Goal: Task Accomplishment & Management: Use online tool/utility

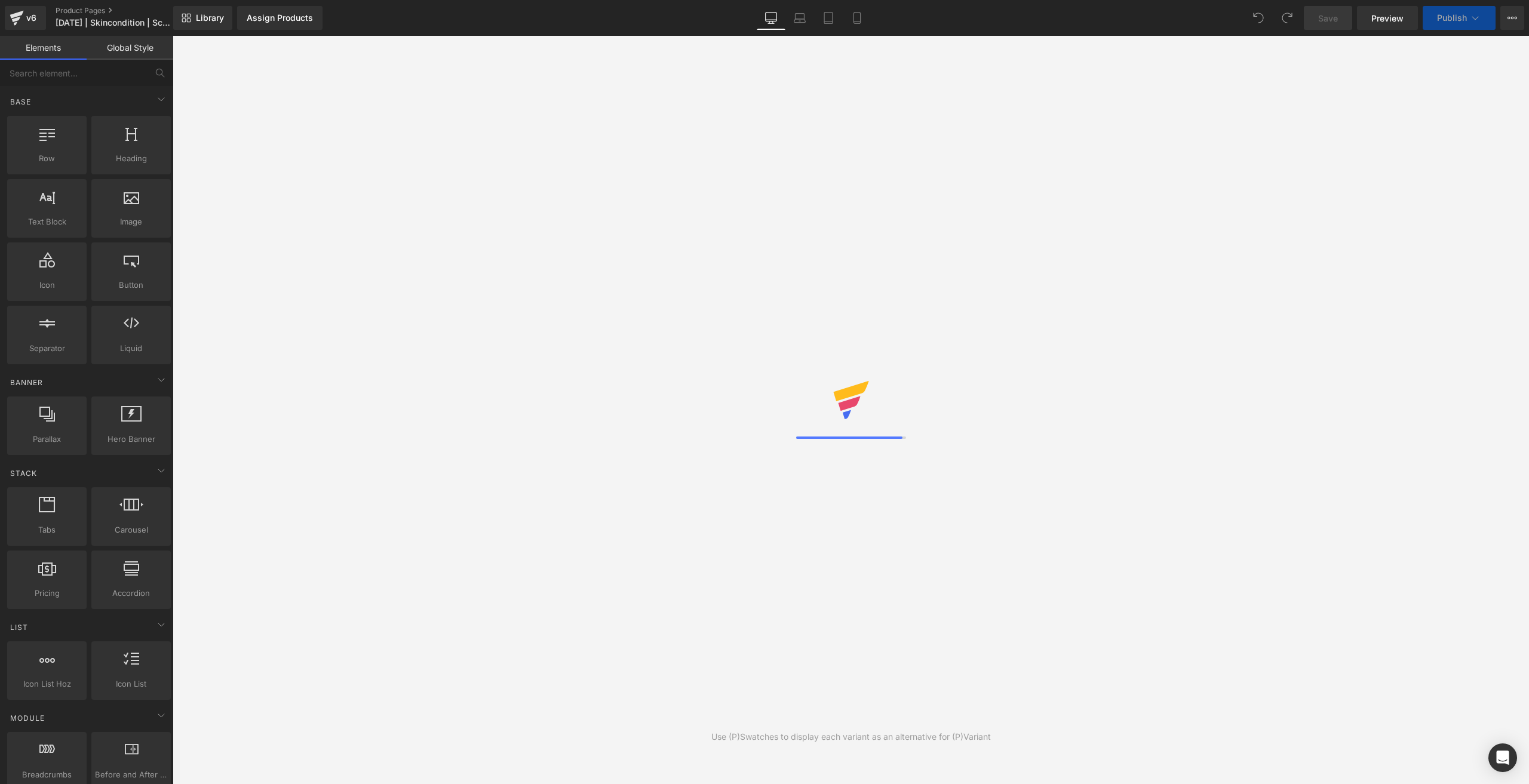
click at [862, 24] on icon at bounding box center [857, 18] width 12 height 12
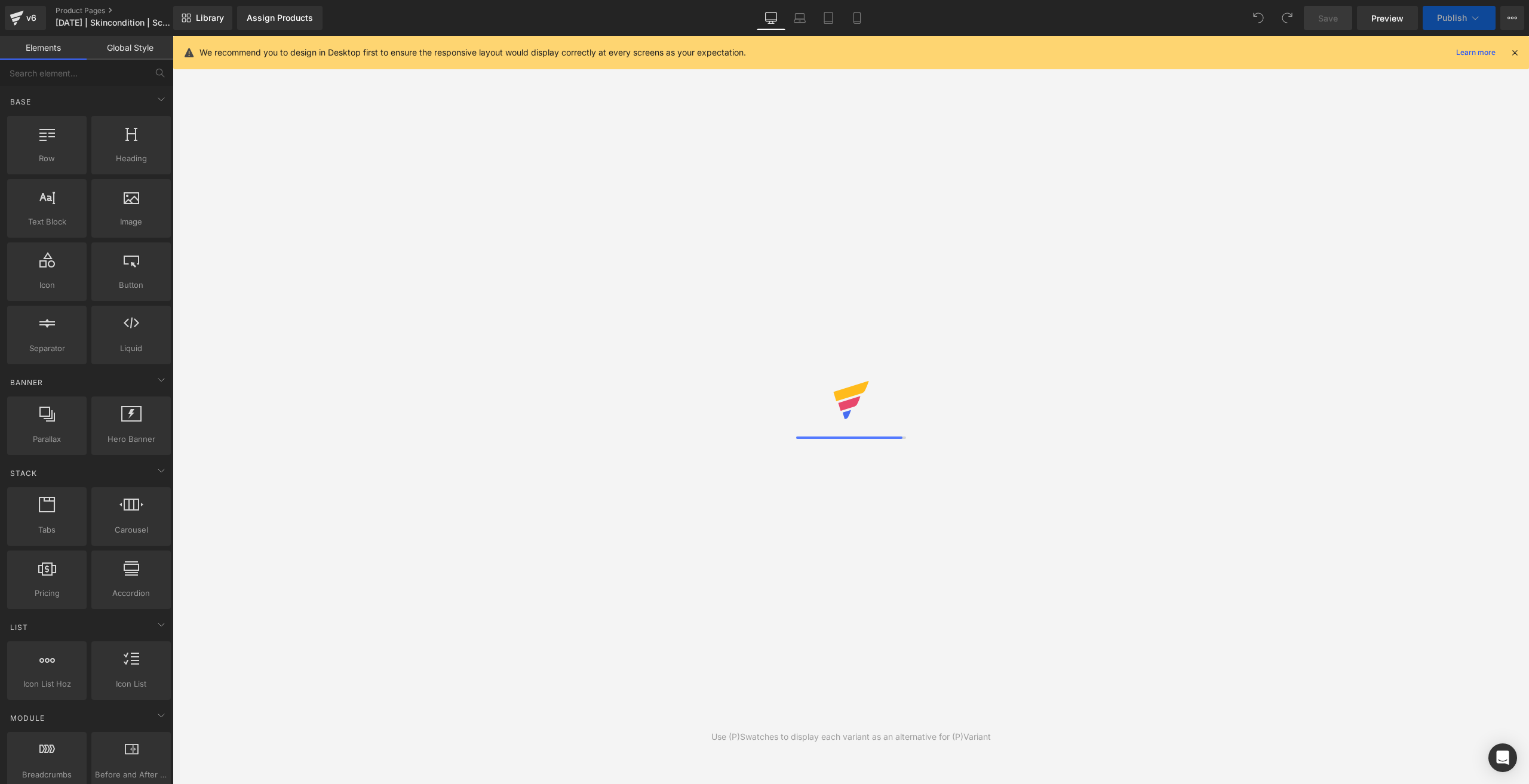
click at [862, 24] on icon at bounding box center [857, 18] width 12 height 12
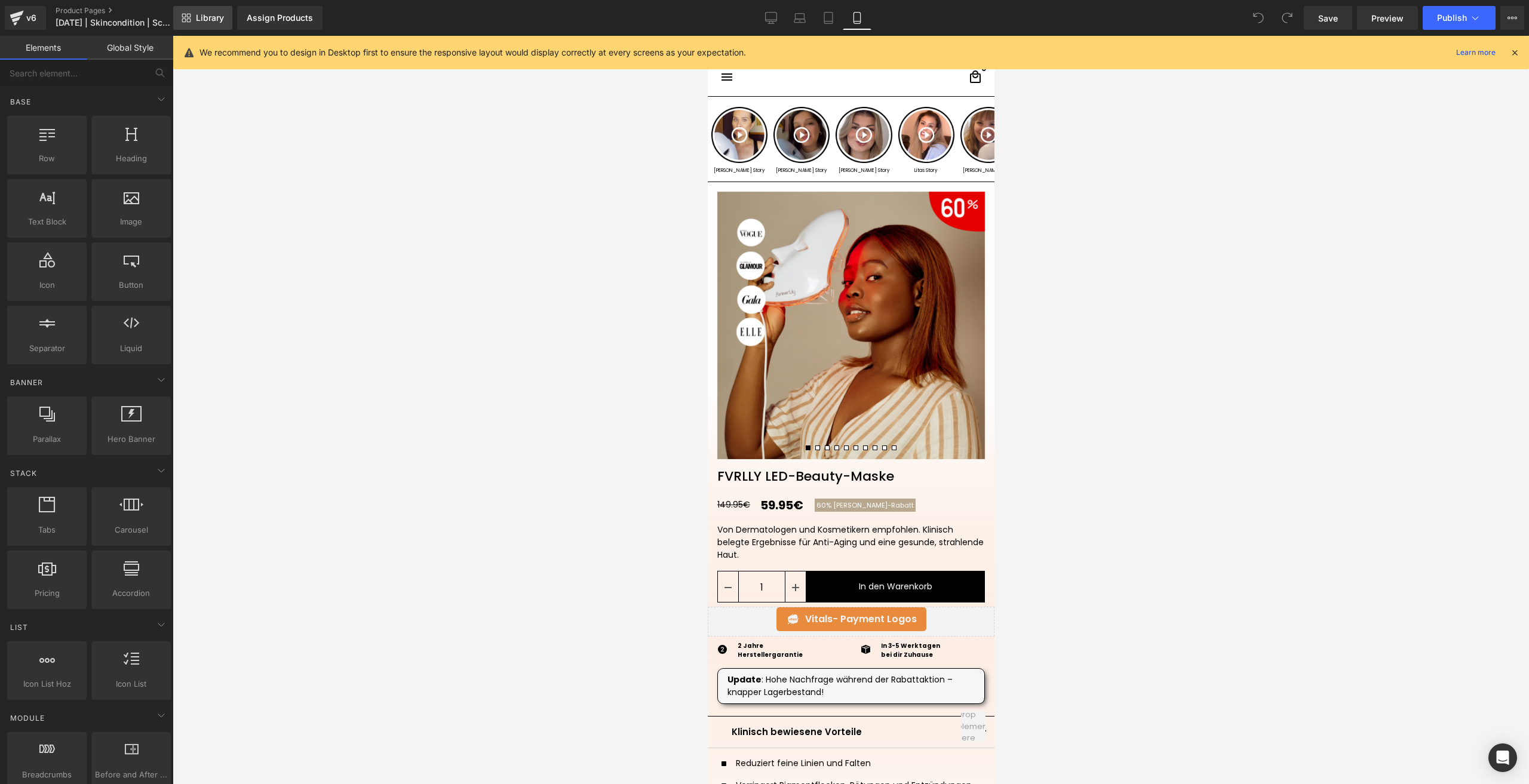
click at [222, 14] on span "Library" at bounding box center [209, 18] width 28 height 10
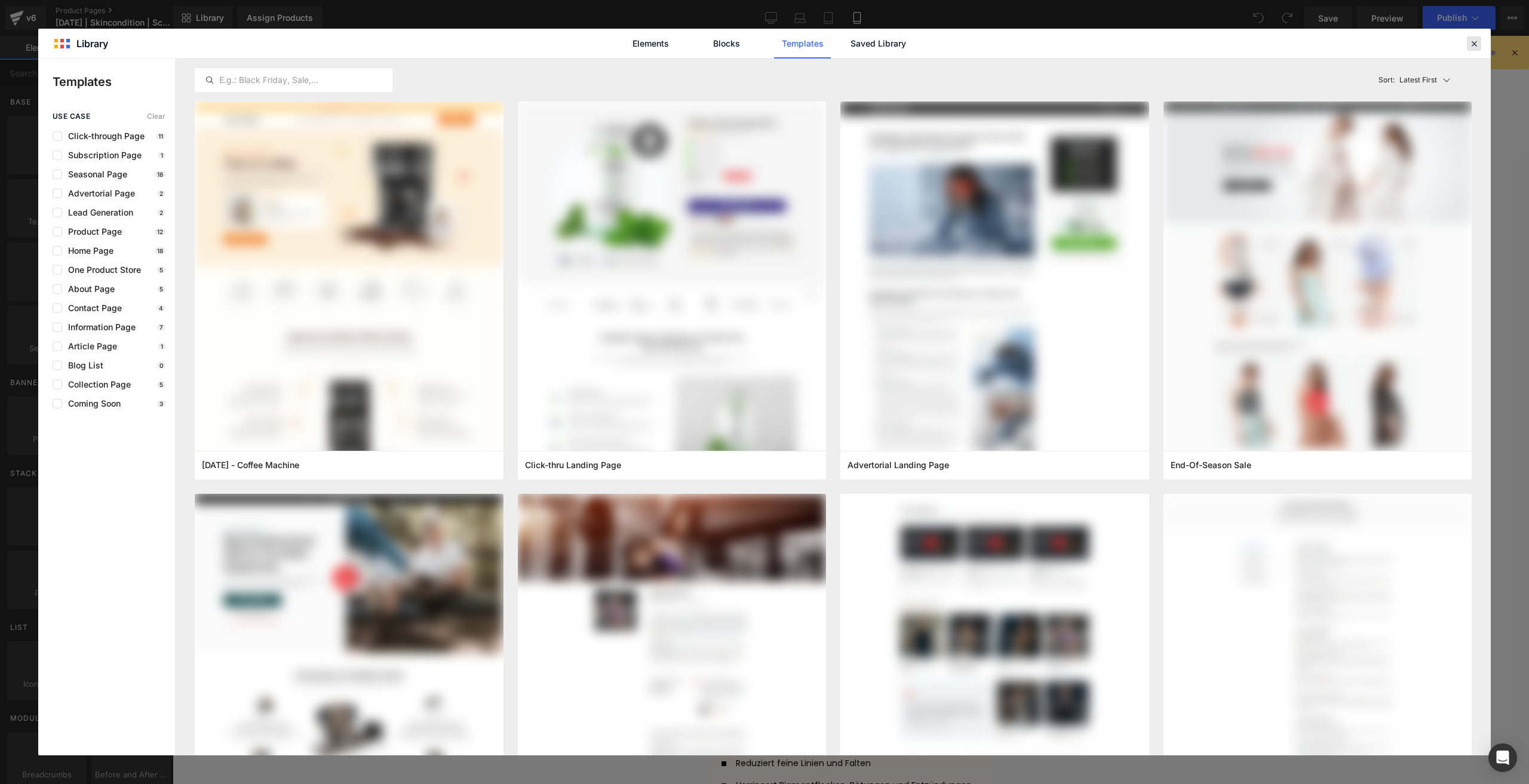
click at [1475, 38] on icon at bounding box center [1474, 43] width 10 height 10
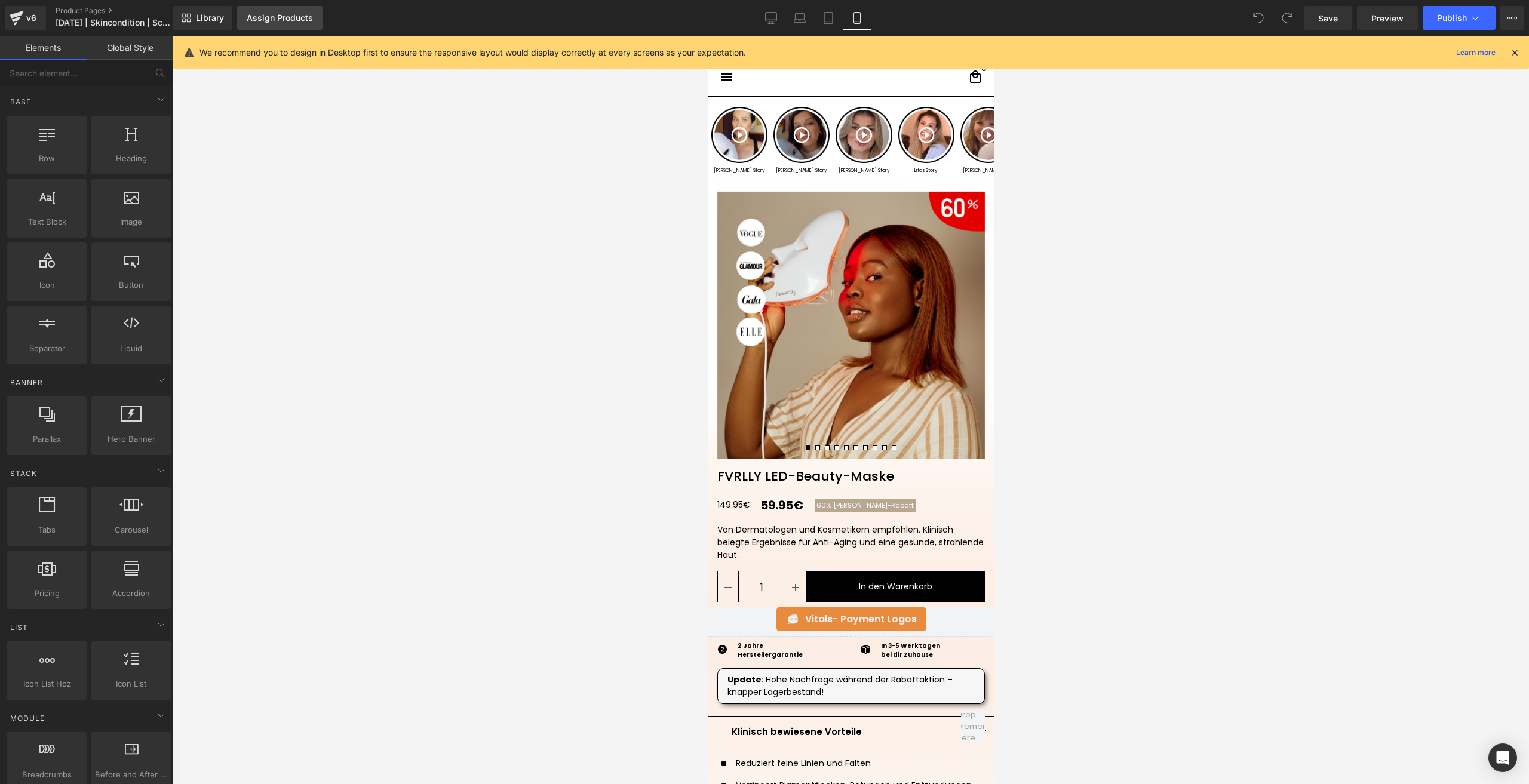
click at [292, 17] on div "Assign Products" at bounding box center [279, 18] width 66 height 10
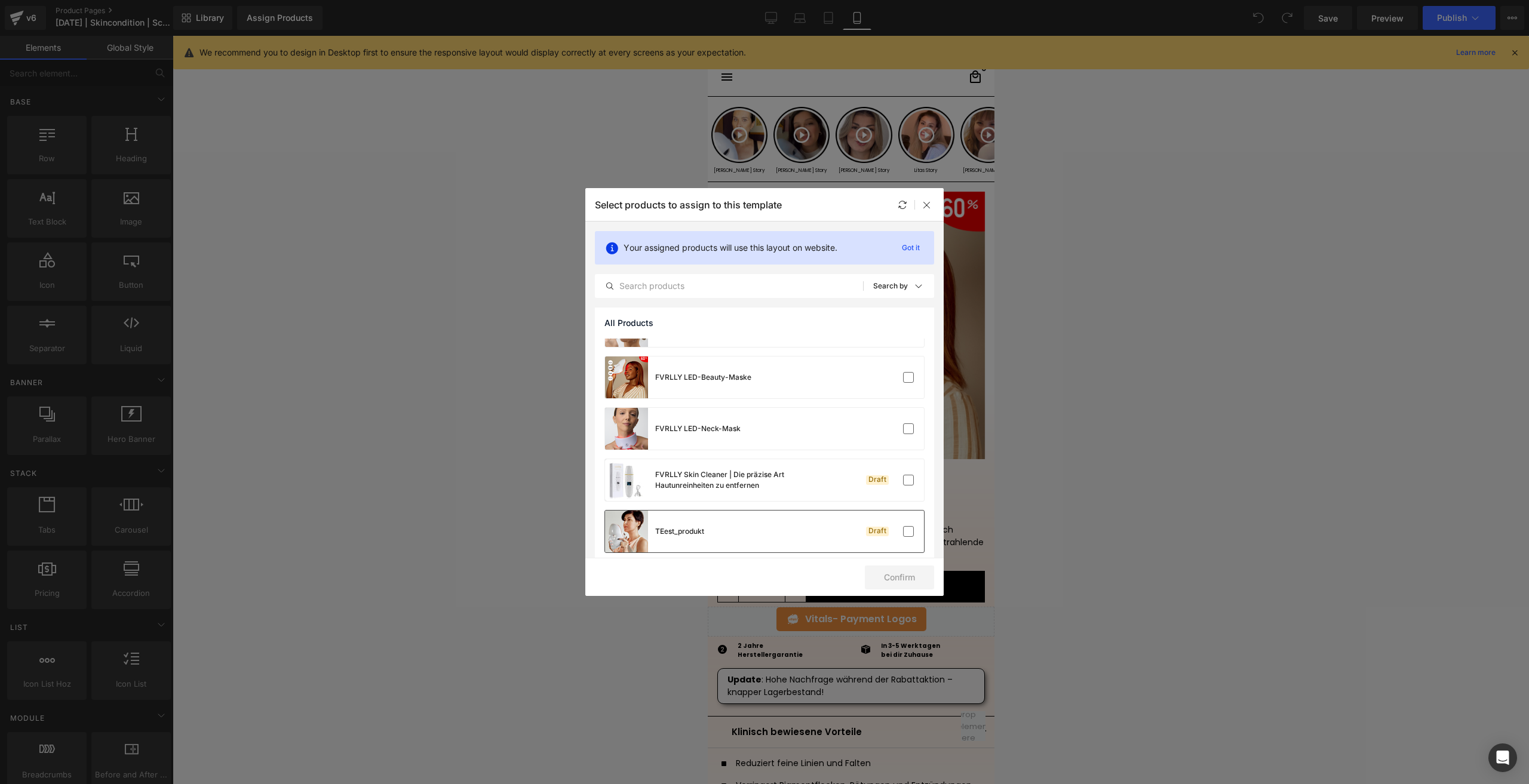
scroll to position [148, 0]
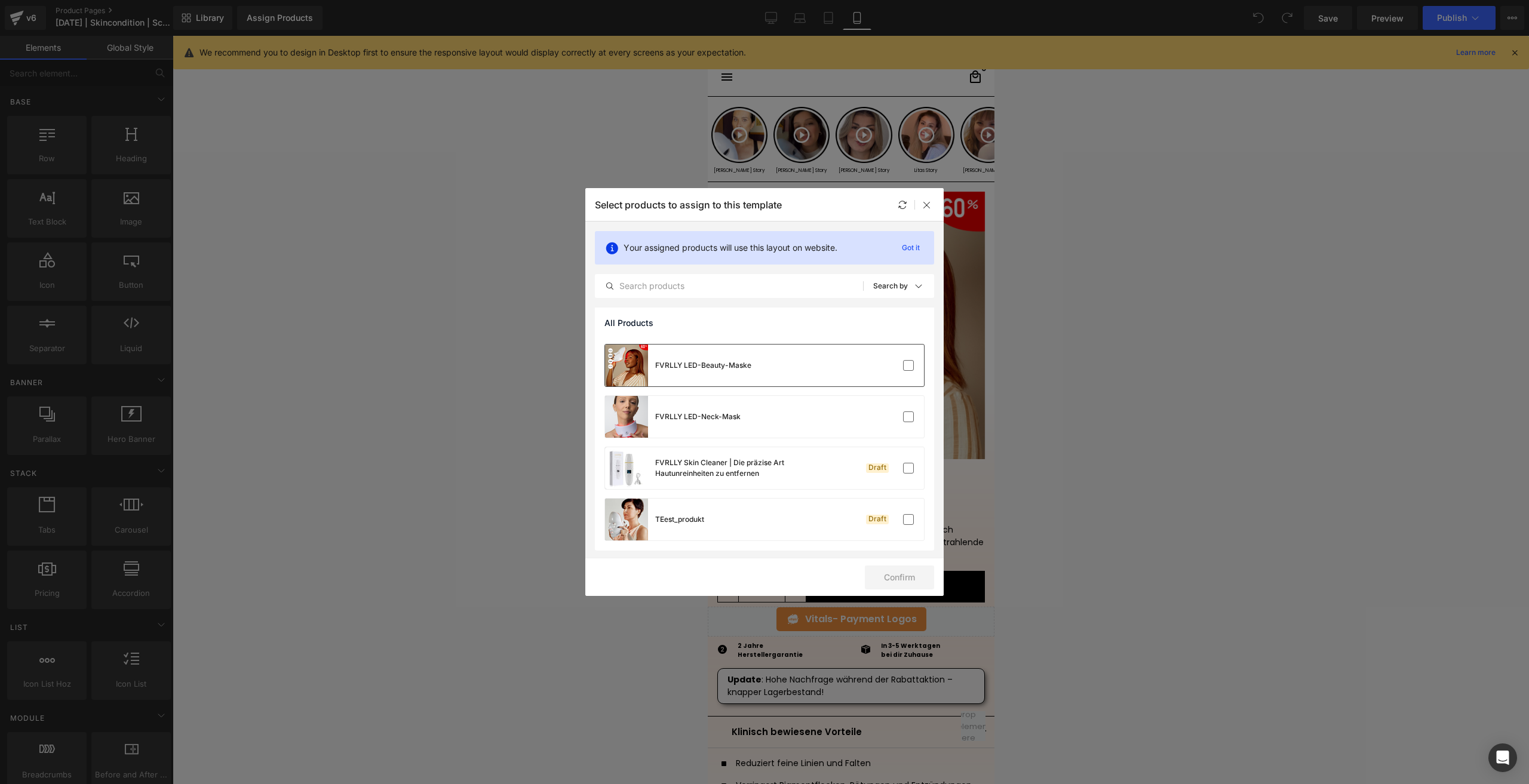
click at [801, 351] on div "FVRLLY LED-Beauty-Maske" at bounding box center [765, 366] width 319 height 42
click at [900, 580] on button "Confirm" at bounding box center [900, 577] width 69 height 24
click at [900, 580] on button "Success" at bounding box center [892, 577] width 84 height 24
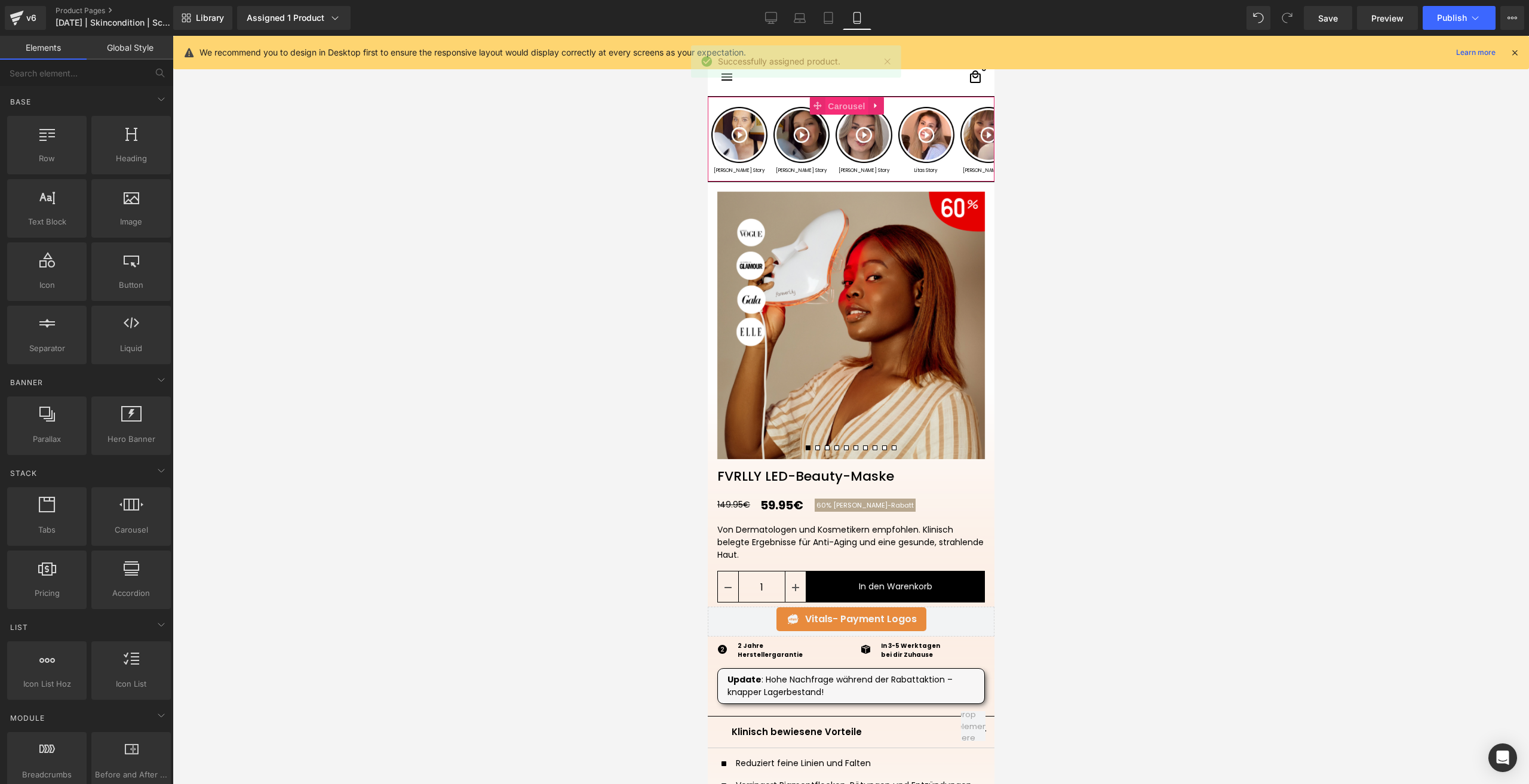
click at [848, 111] on span "Carousel" at bounding box center [846, 106] width 43 height 18
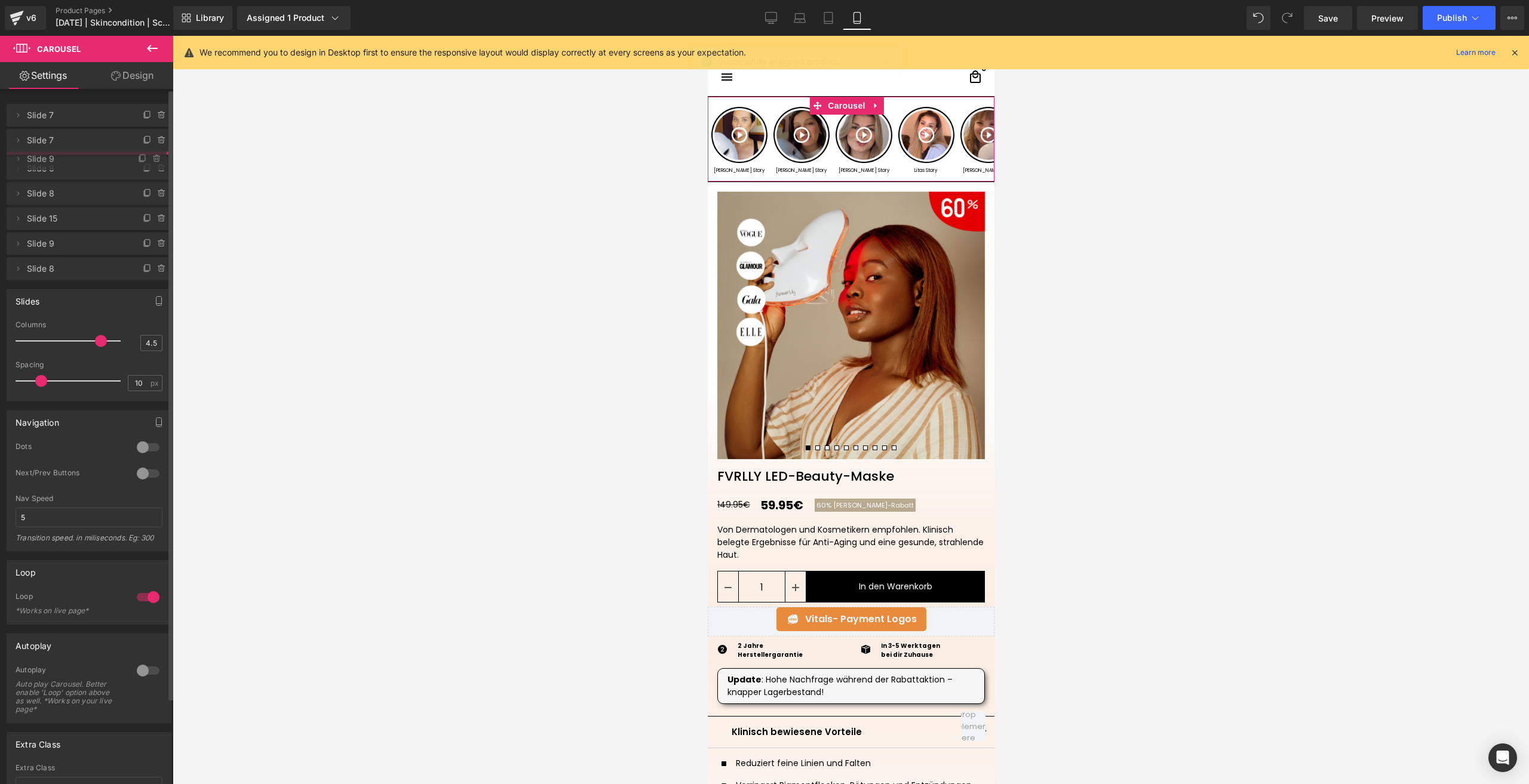
drag, startPoint x: 49, startPoint y: 258, endPoint x: 59, endPoint y: 162, distance: 96.5
drag, startPoint x: 68, startPoint y: 184, endPoint x: 60, endPoint y: 229, distance: 45.7
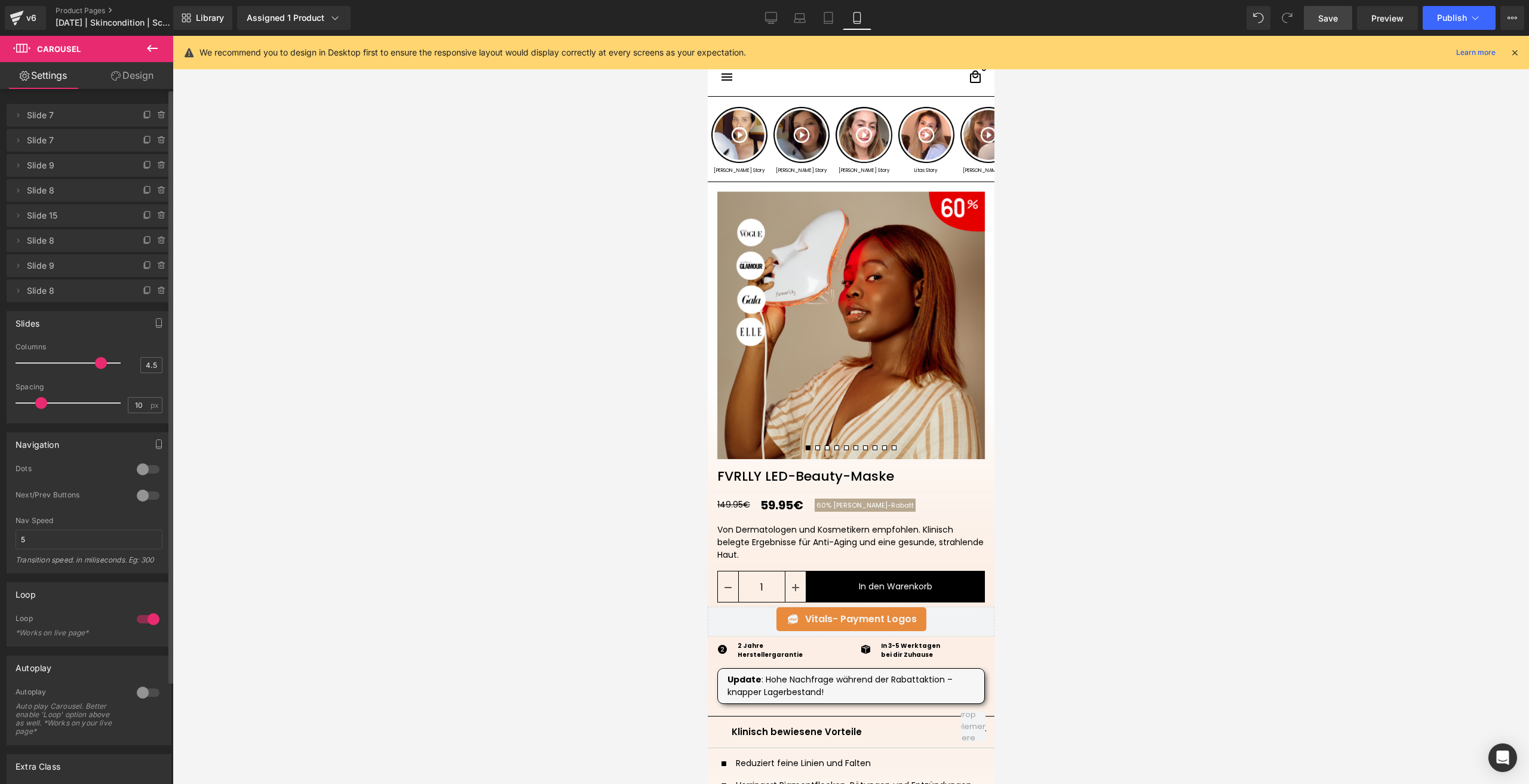
click at [1327, 12] on span "Save" at bounding box center [1328, 18] width 20 height 12
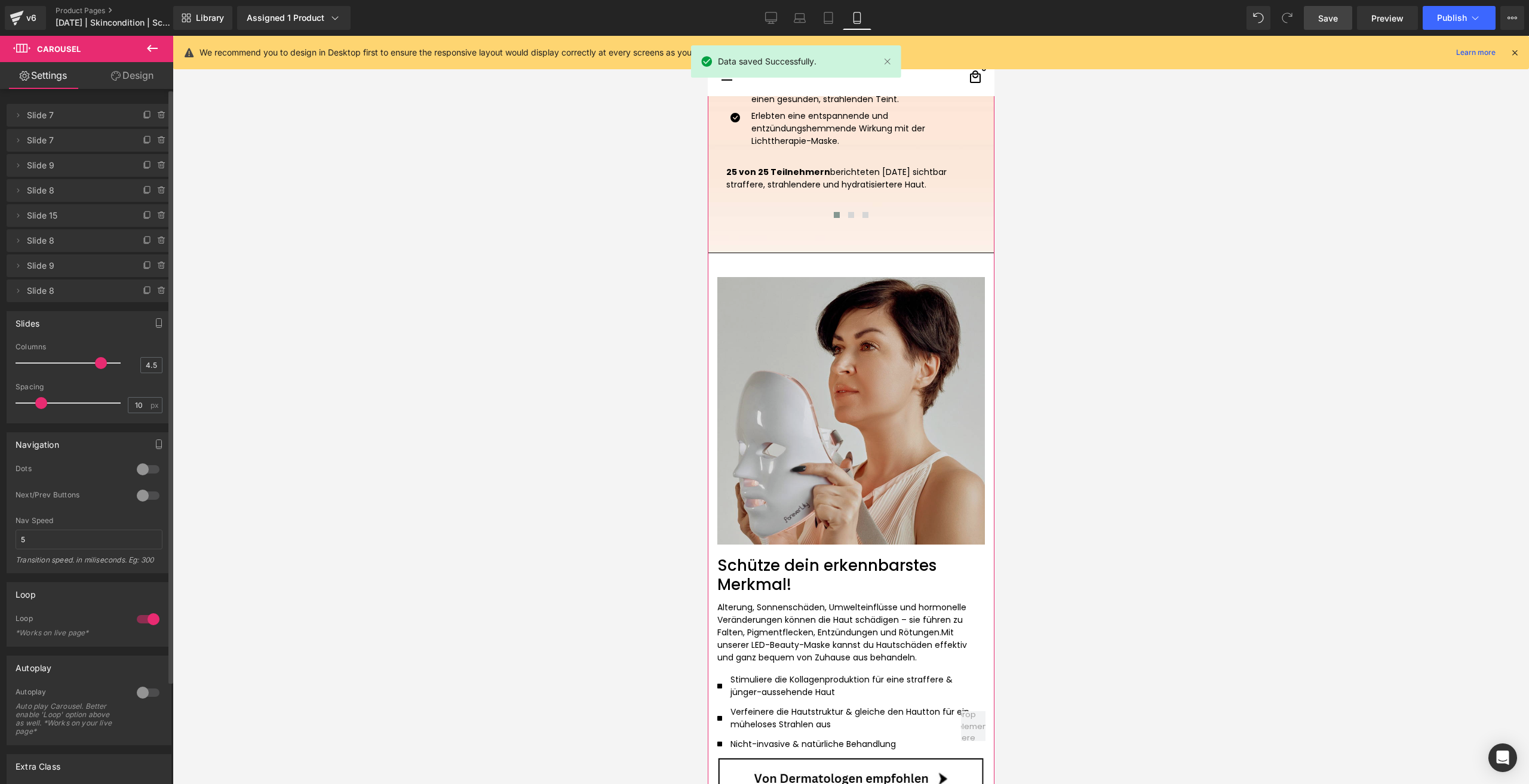
scroll to position [1253, 0]
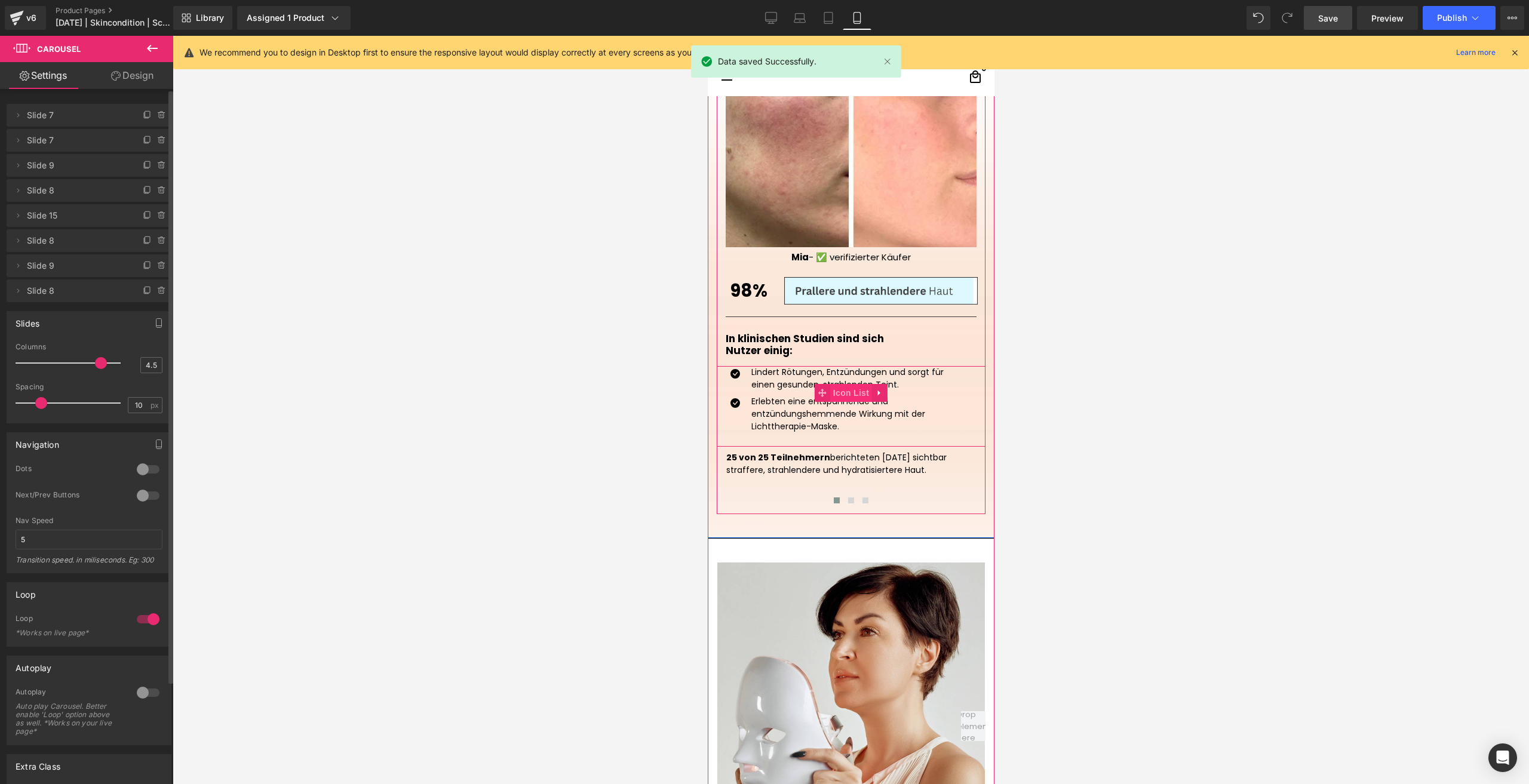
click at [849, 387] on span "Icon List" at bounding box center [851, 392] width 42 height 18
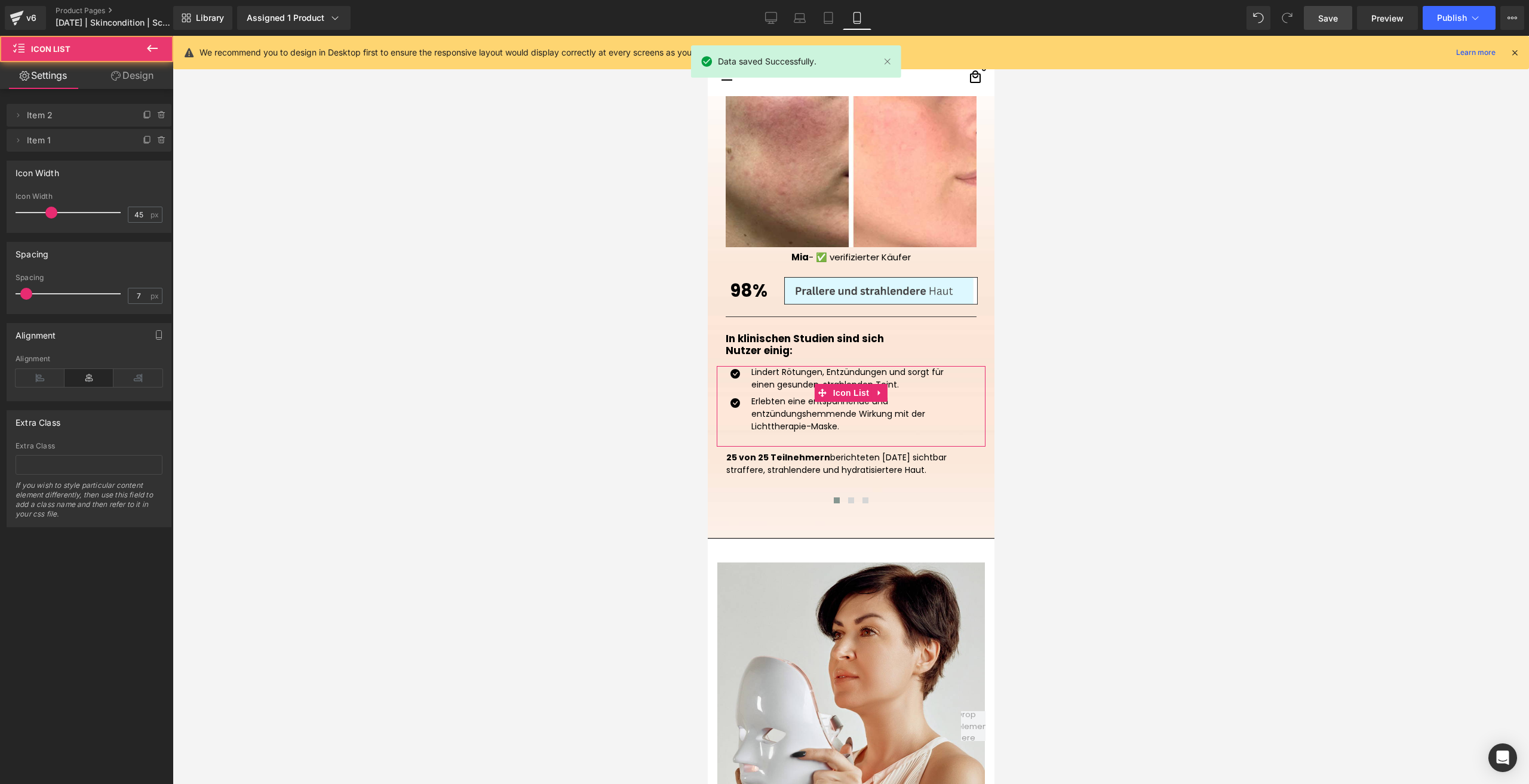
click at [124, 72] on link "Design" at bounding box center [132, 75] width 86 height 27
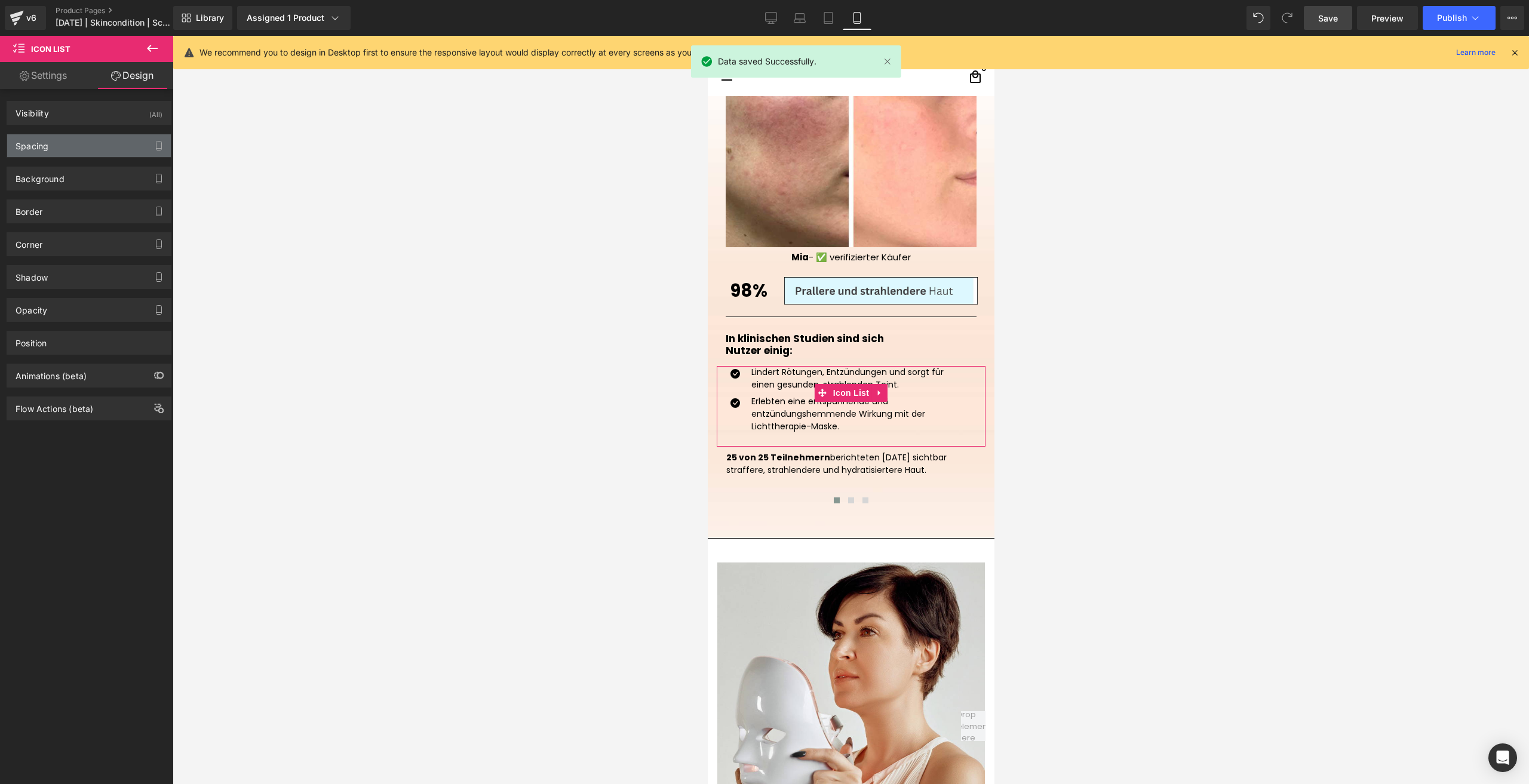
click at [86, 145] on div "Spacing" at bounding box center [89, 145] width 164 height 23
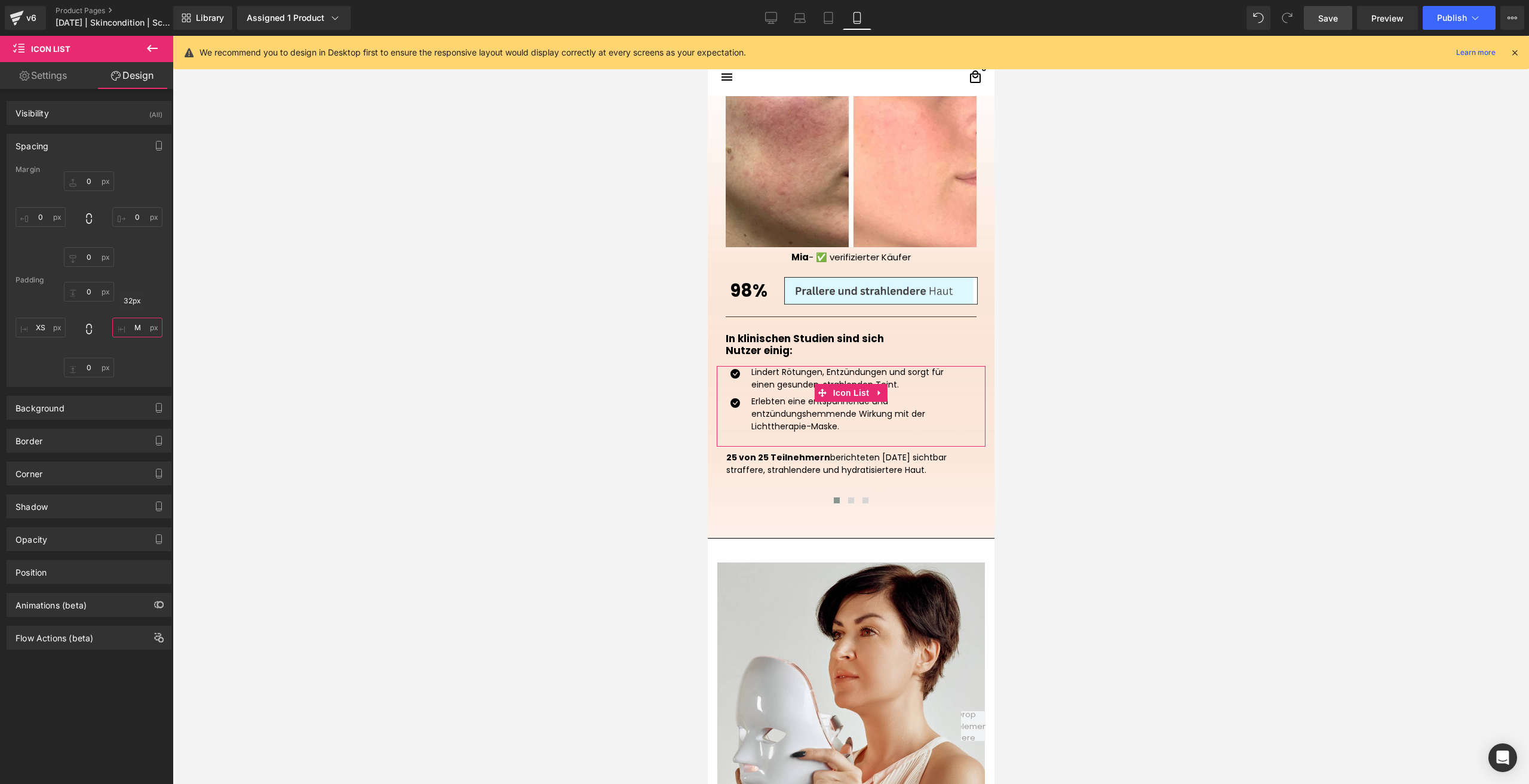
click at [148, 320] on input "M" at bounding box center [137, 328] width 50 height 20
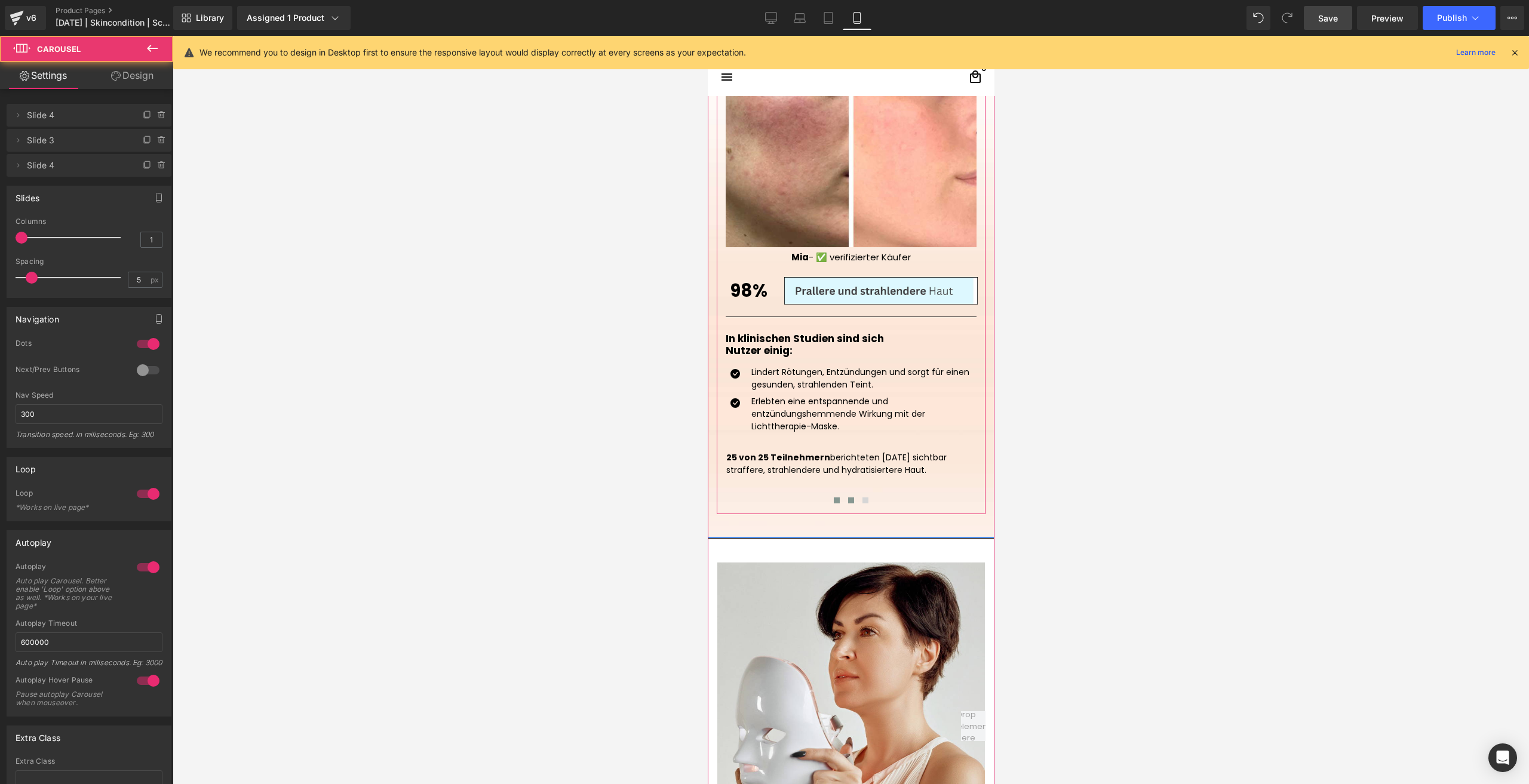
click at [843, 500] on button at bounding box center [851, 500] width 14 height 12
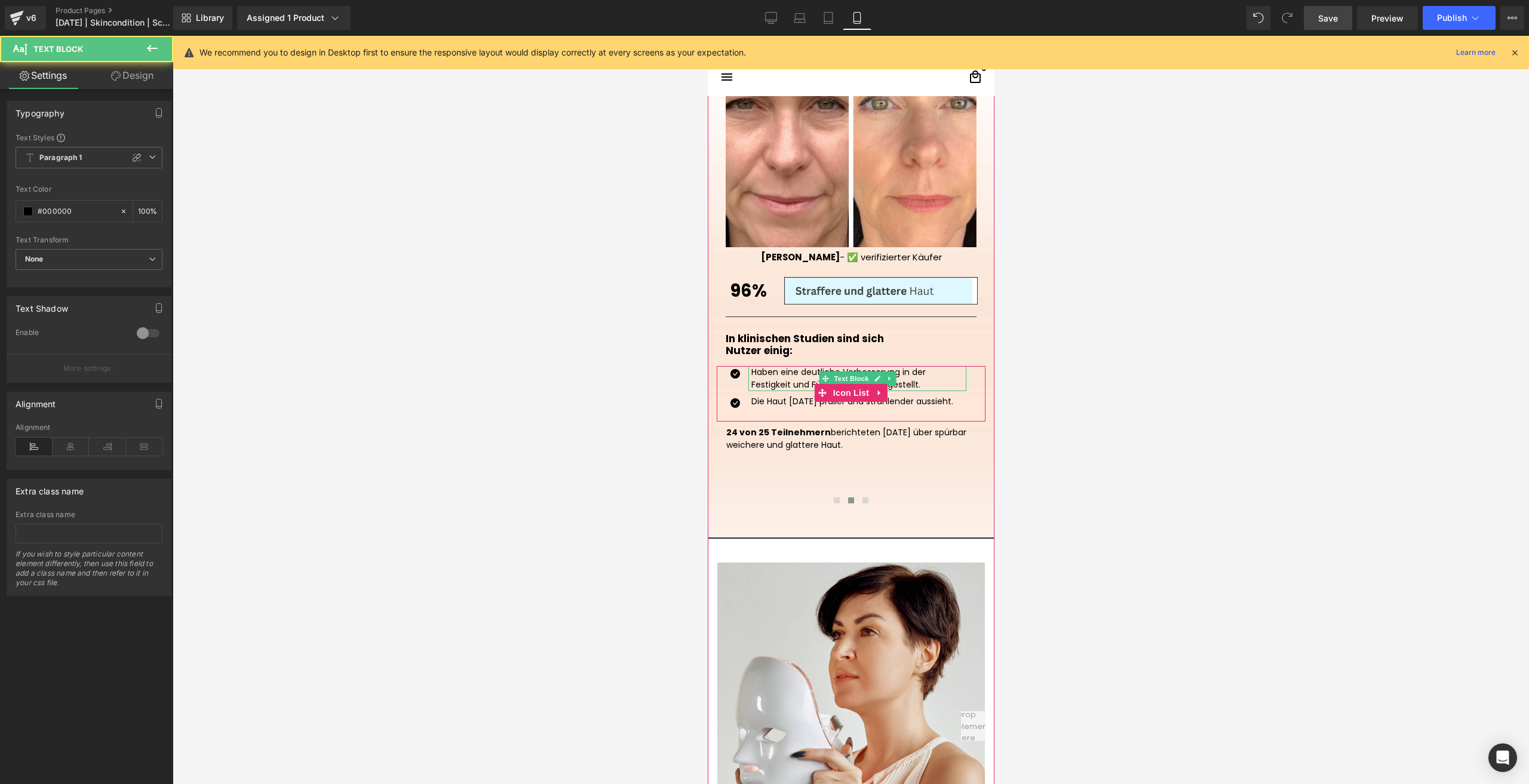
click at [790, 386] on p "Haben eine deutliche Verbesserung in der Festigkeit und Fülle der Haut festgest…" at bounding box center [858, 379] width 215 height 25
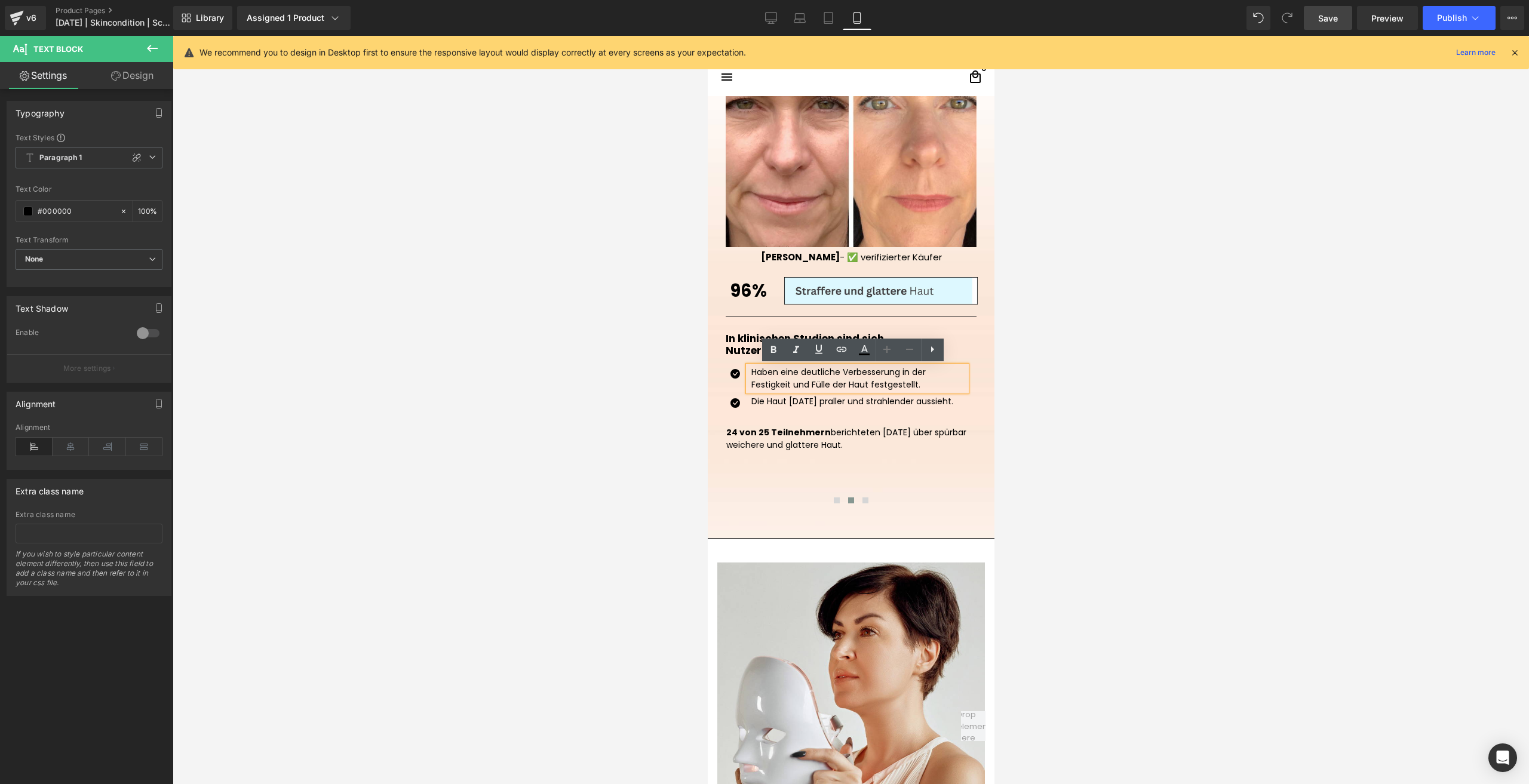
click at [728, 417] on div "Die Haut [DATE] praller und strahlender aussieht. Text Block" at bounding box center [843, 406] width 245 height 22
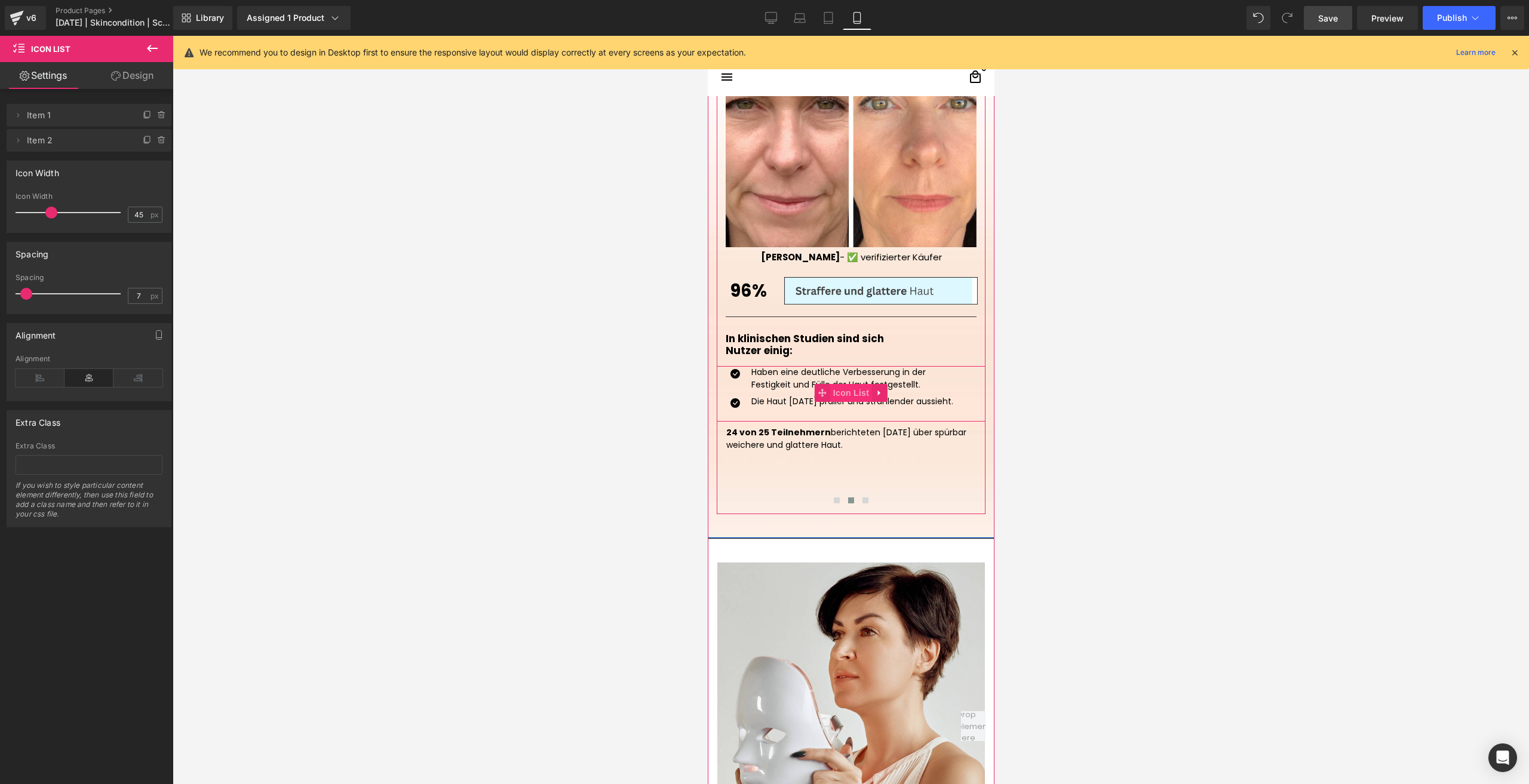
click at [842, 392] on span "Icon List" at bounding box center [851, 392] width 42 height 18
click at [134, 73] on link "Design" at bounding box center [132, 75] width 86 height 27
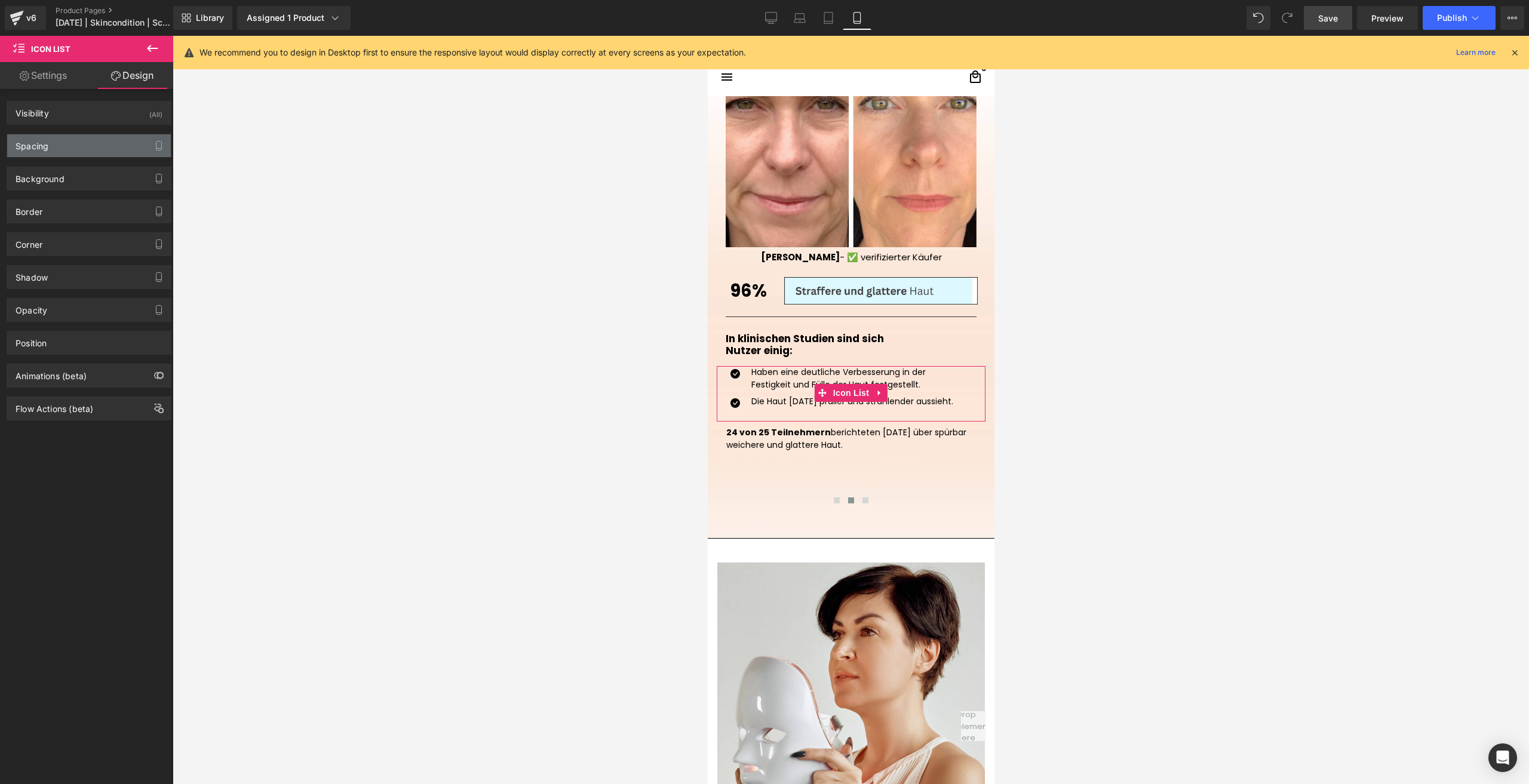
click at [99, 140] on div "Spacing" at bounding box center [89, 145] width 164 height 23
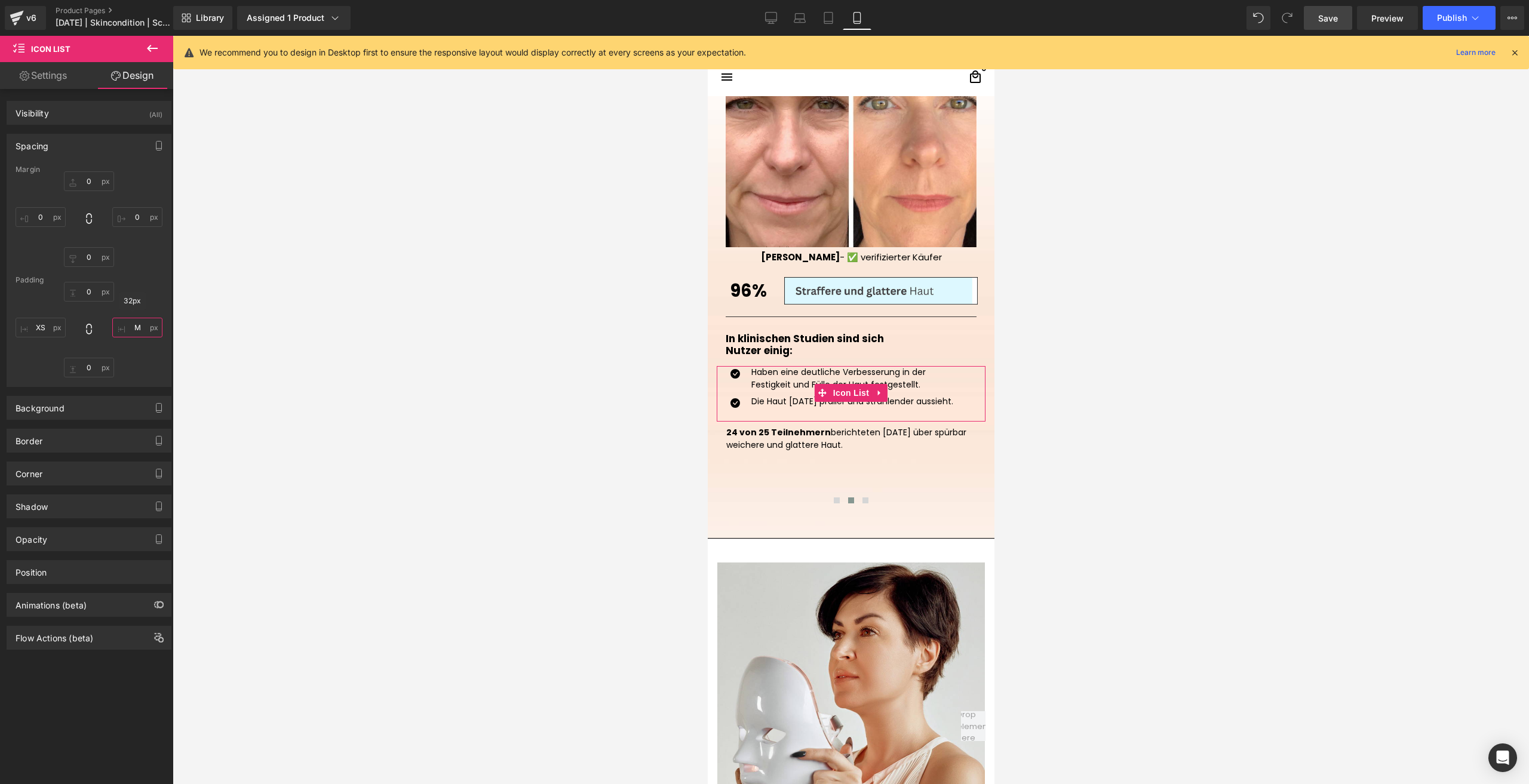
click at [142, 326] on input "M" at bounding box center [137, 328] width 50 height 20
click at [862, 498] on span at bounding box center [864, 500] width 6 height 6
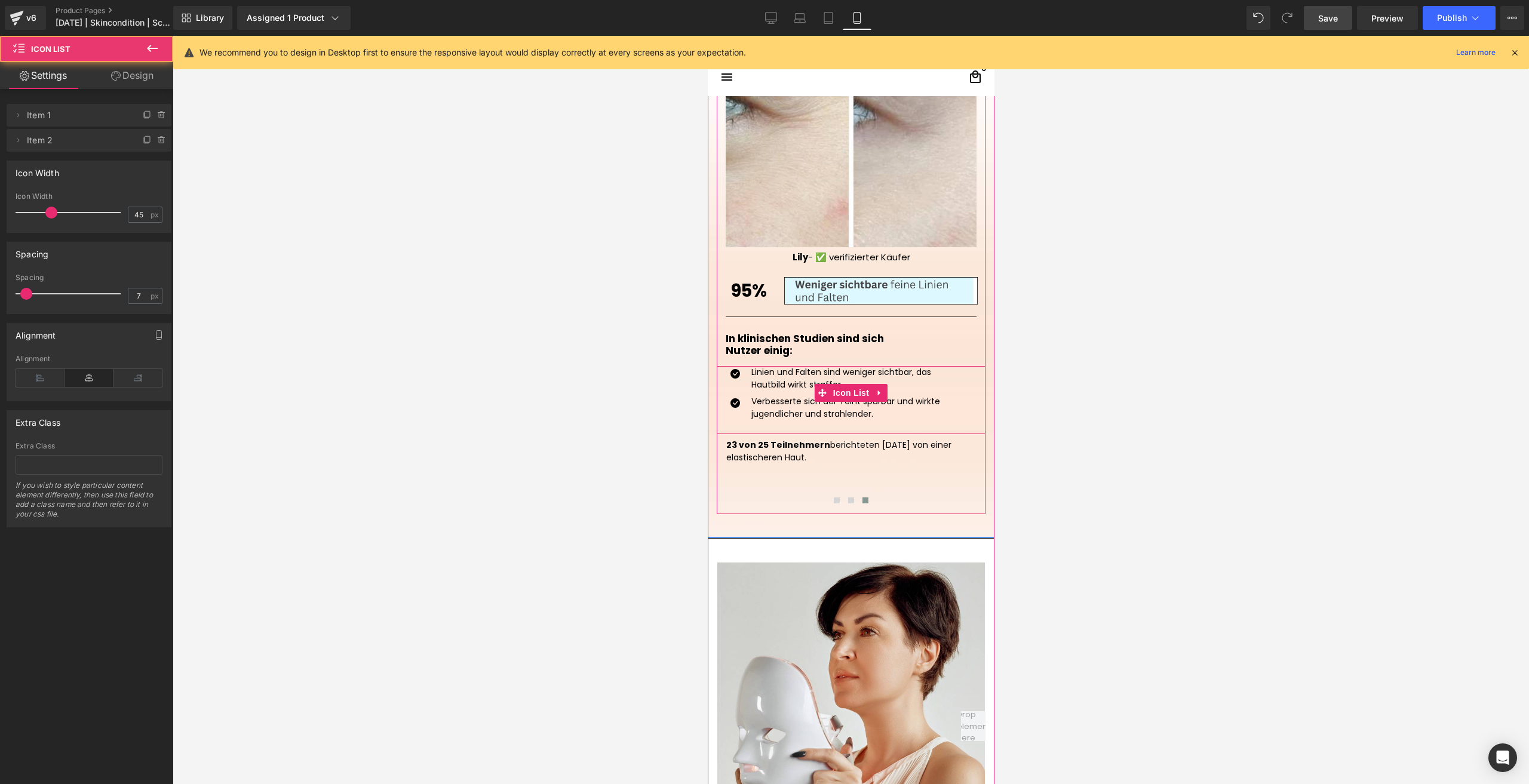
click at [729, 426] on div "Verbesserte sich der Teint spürbar und wirkte jugendlicher und strahlender. Tex…" at bounding box center [843, 412] width 245 height 35
click at [837, 395] on span "Icon List" at bounding box center [851, 392] width 42 height 18
click at [157, 97] on div "Delete Cancel Item 1 Item 1 Name Item 1 Delete Cancel Item 2 Item 2 Name Item 2" at bounding box center [89, 122] width 179 height 60
click at [148, 91] on div "Delete Cancel Item 1 Item 1 Name Item 1 Delete Cancel Item 2 Item 2 Name Item 2…" at bounding box center [89, 308] width 179 height 438
click at [122, 84] on link "Design" at bounding box center [132, 75] width 86 height 27
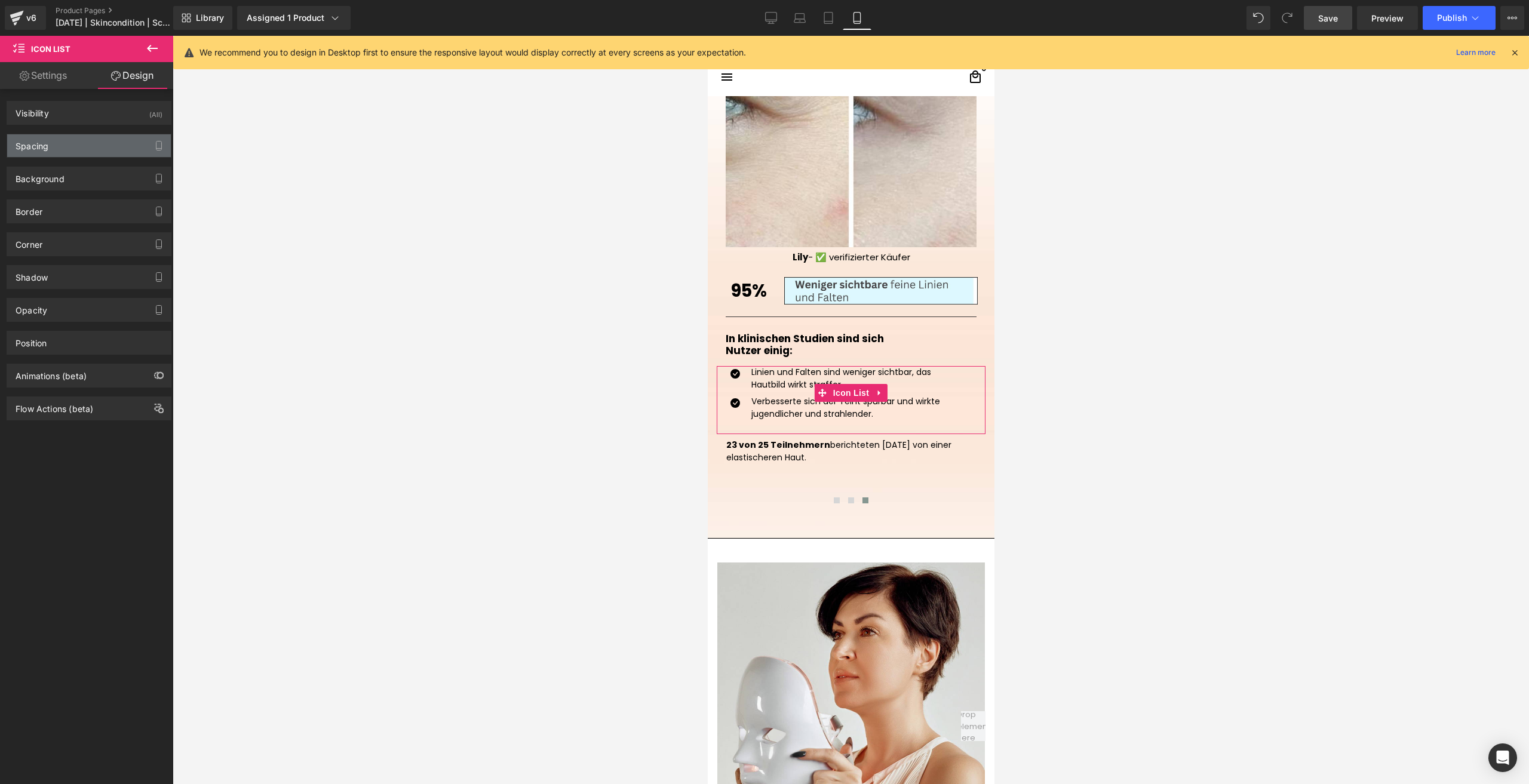
click at [83, 150] on div "Spacing" at bounding box center [89, 145] width 164 height 23
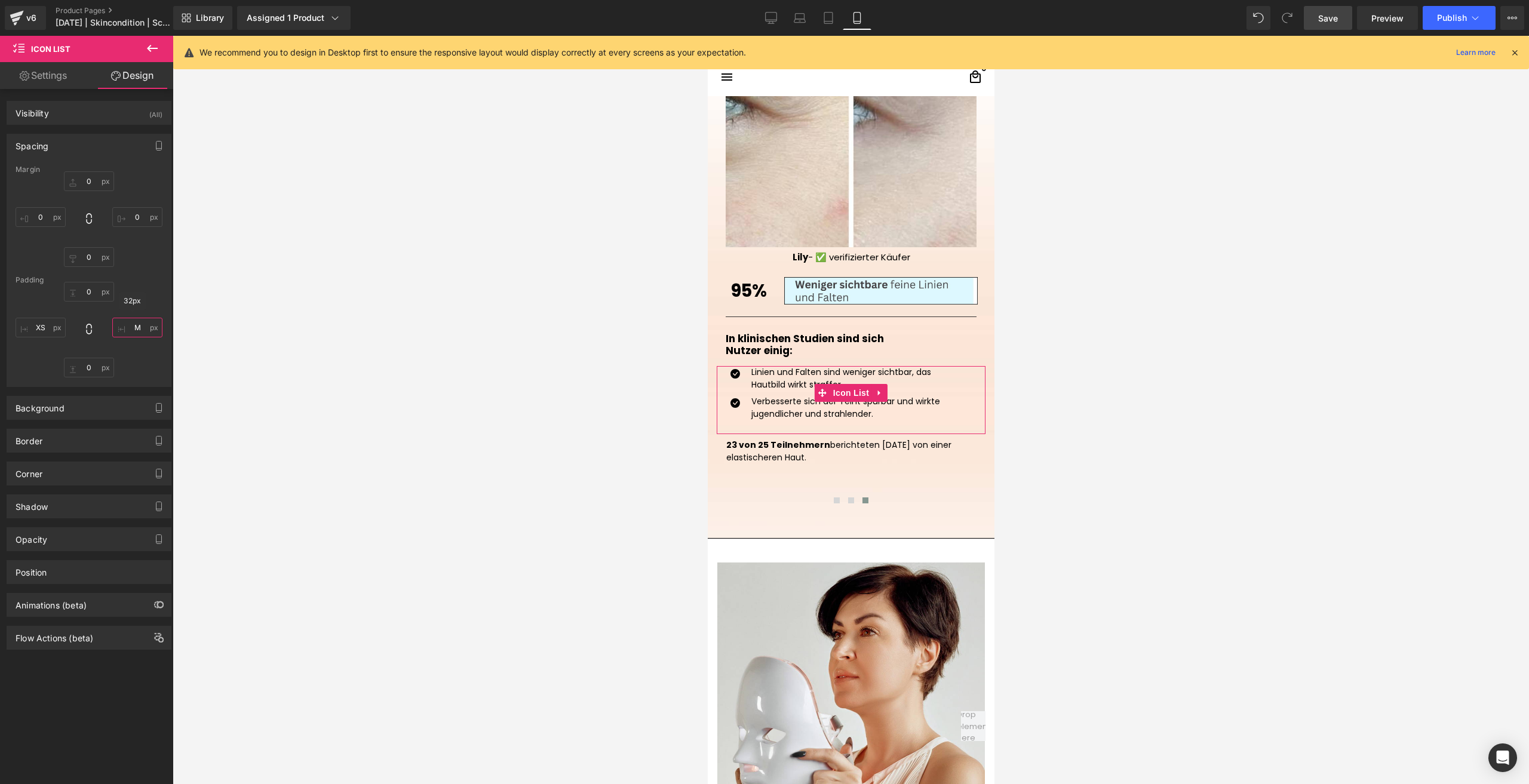
click at [137, 328] on input "M" at bounding box center [137, 328] width 50 height 20
click at [1333, 26] on link "Save" at bounding box center [1328, 18] width 48 height 24
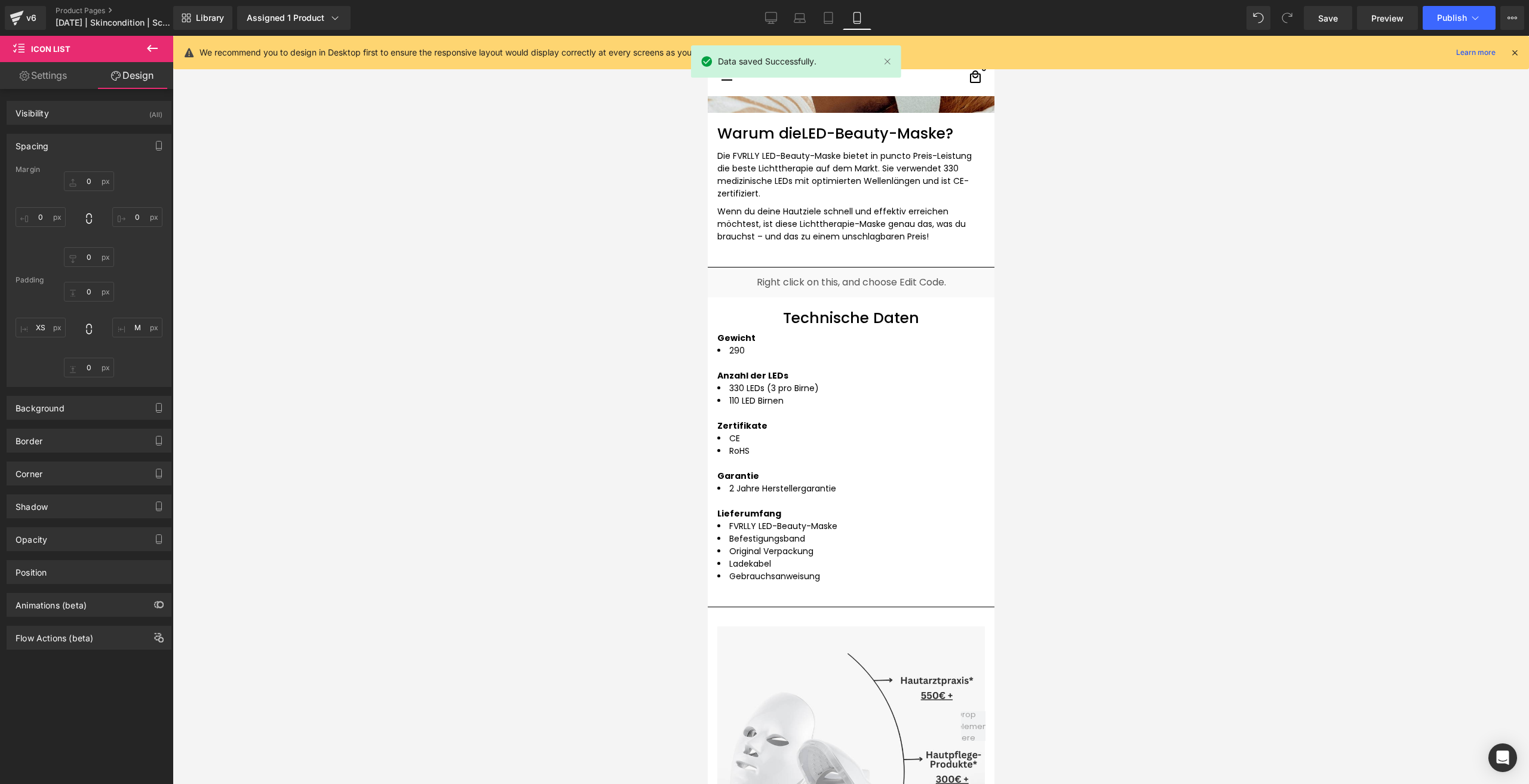
scroll to position [2985, 0]
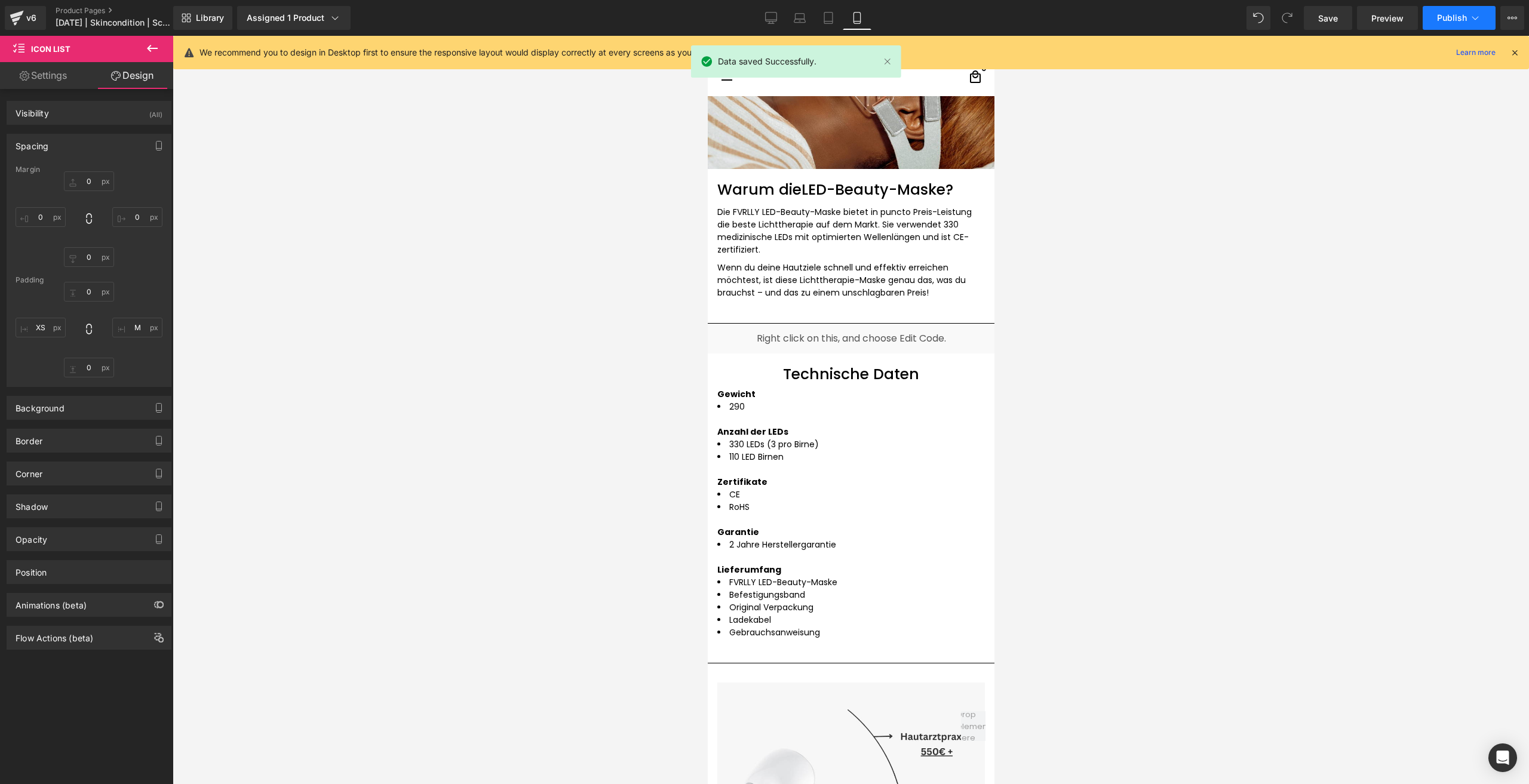
click at [1446, 22] on span "Publish" at bounding box center [1452, 18] width 30 height 10
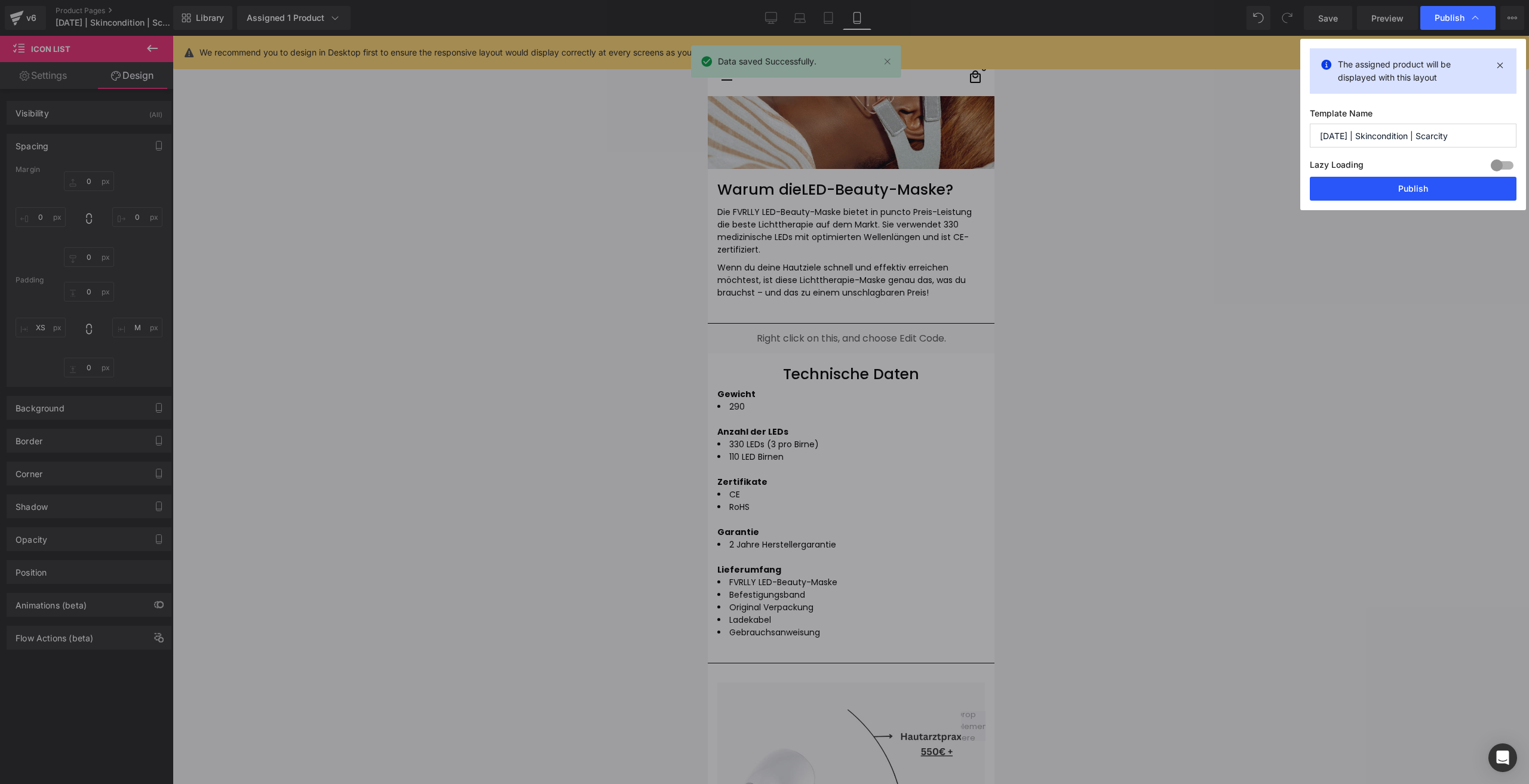
click at [1352, 182] on button "Publish" at bounding box center [1413, 188] width 207 height 24
